Goal: Check status: Check status

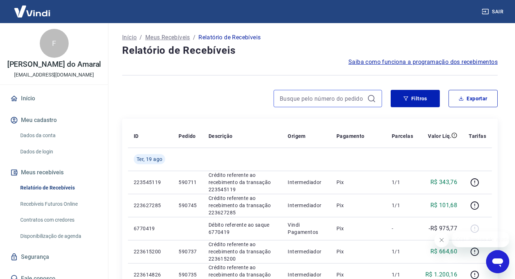
click at [308, 98] on input at bounding box center [322, 98] width 85 height 11
paste input "174137112189-2"
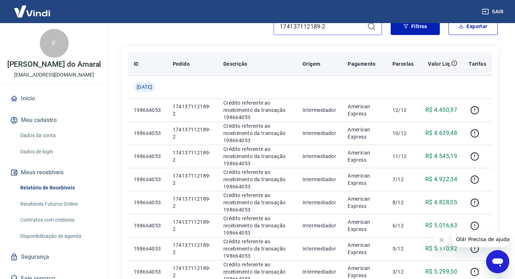
scroll to position [108, 0]
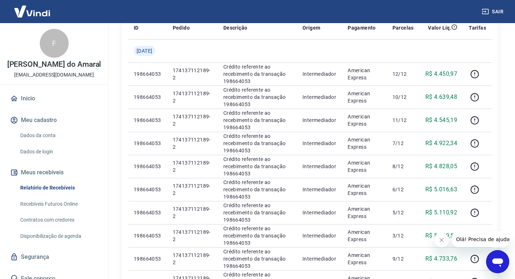
type input "174137112189-2"
click at [440, 239] on icon "Fechar mensagem da empresa" at bounding box center [441, 241] width 4 height 4
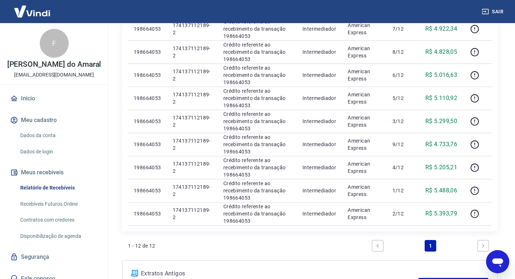
scroll to position [224, 0]
